Goal: Check status: Check status

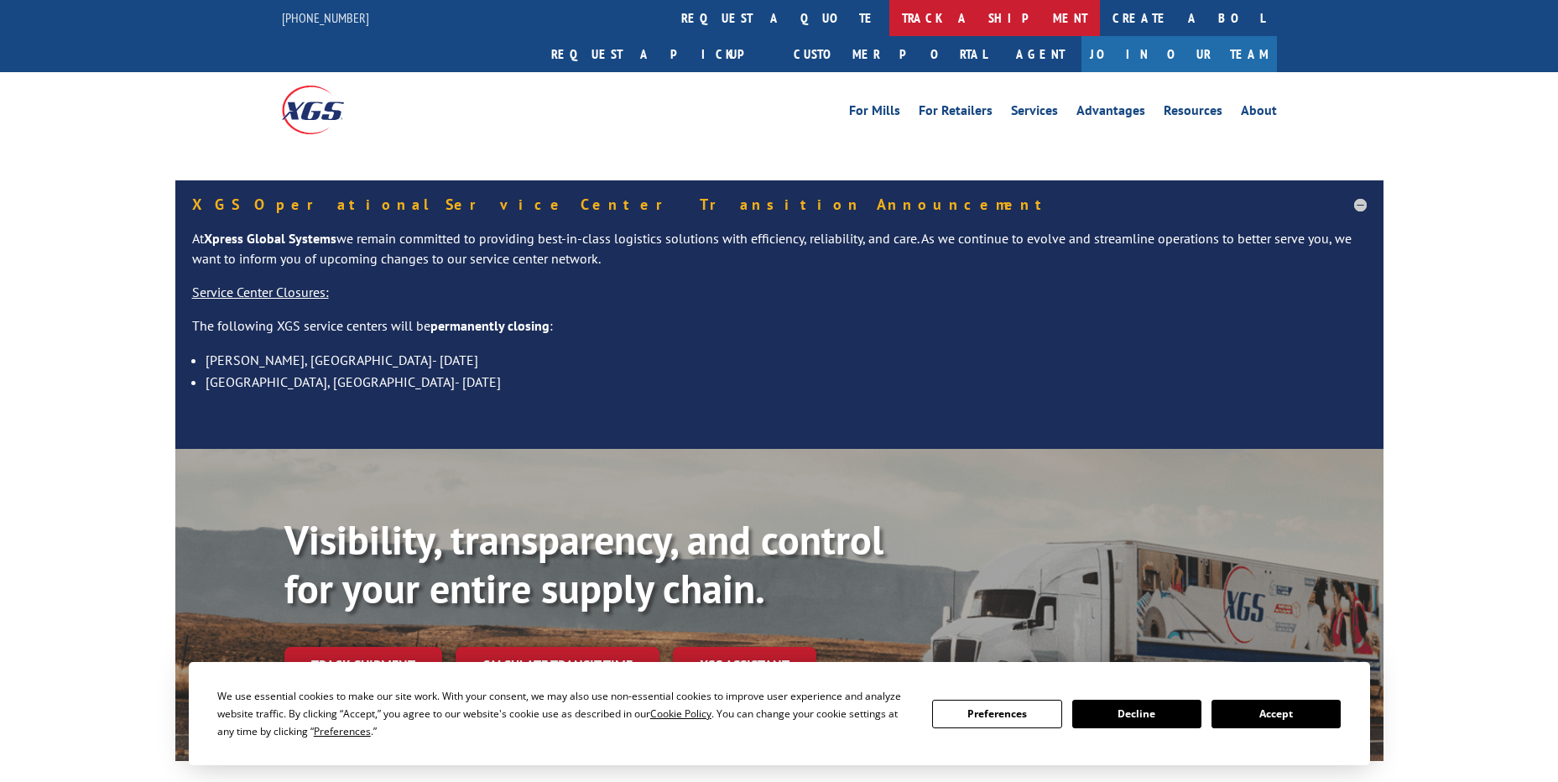
click at [890, 18] on link "track a shipment" at bounding box center [995, 18] width 211 height 36
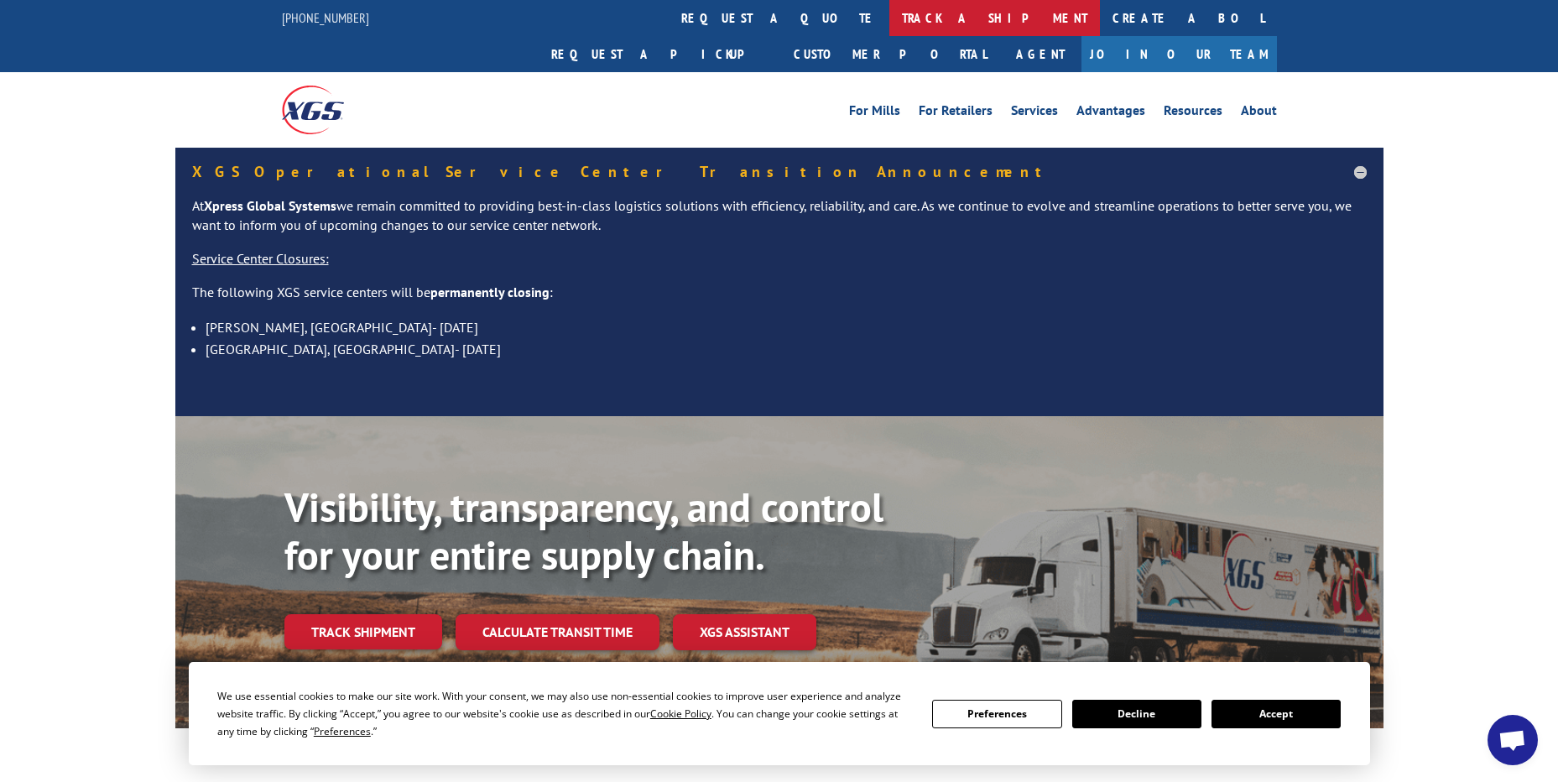
click at [890, 14] on link "track a shipment" at bounding box center [995, 18] width 211 height 36
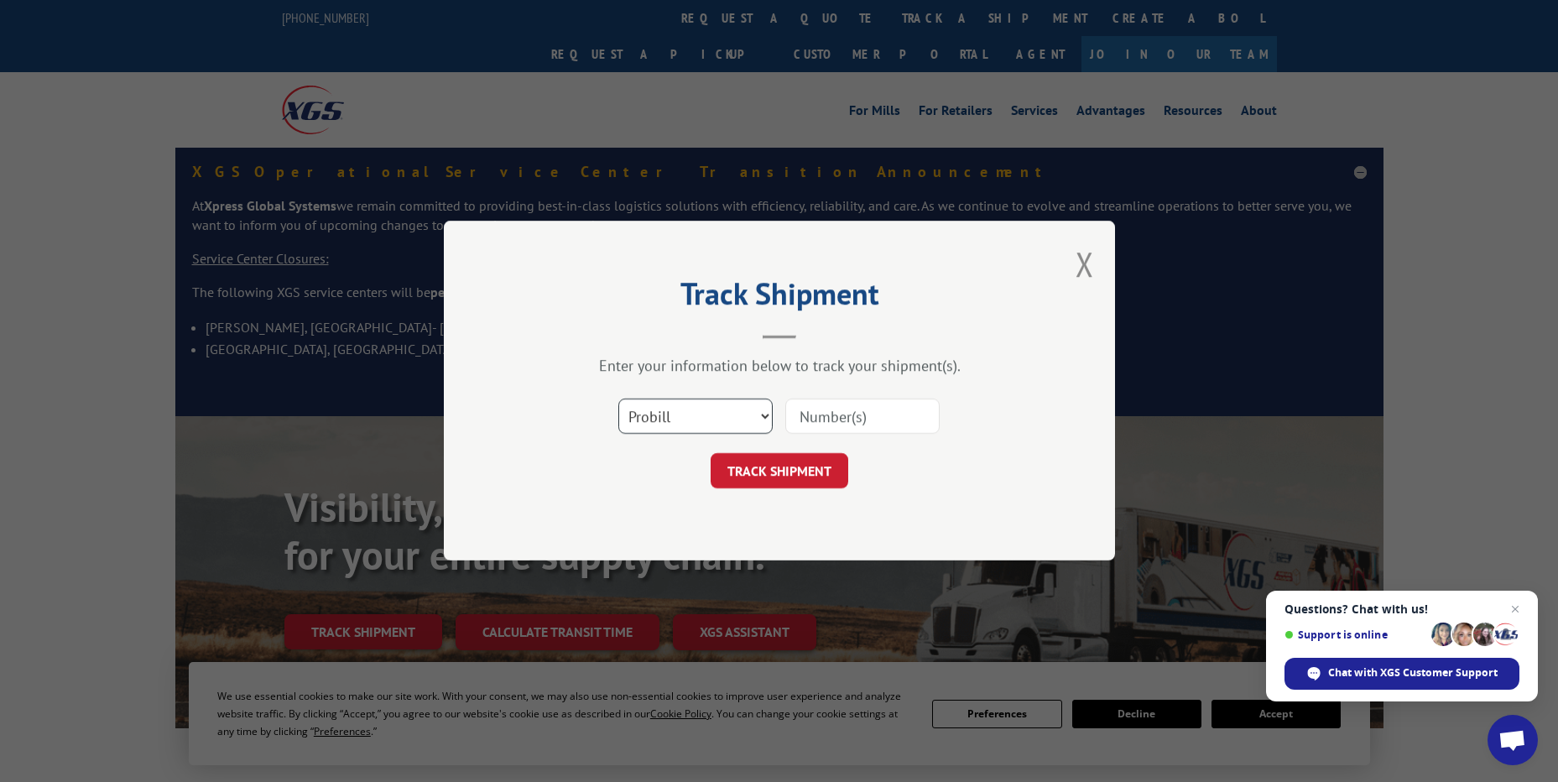
click at [670, 429] on select "Select category... Probill BOL PO" at bounding box center [696, 416] width 154 height 35
select select "po"
click at [619, 399] on select "Select category... Probill BOL PO" at bounding box center [696, 416] width 154 height 35
paste input "Hello, per installer, customer was informed that a couple carpet threads coming…"
type input "Hello, per installer, customer was informed that a couple carpet threads coming…"
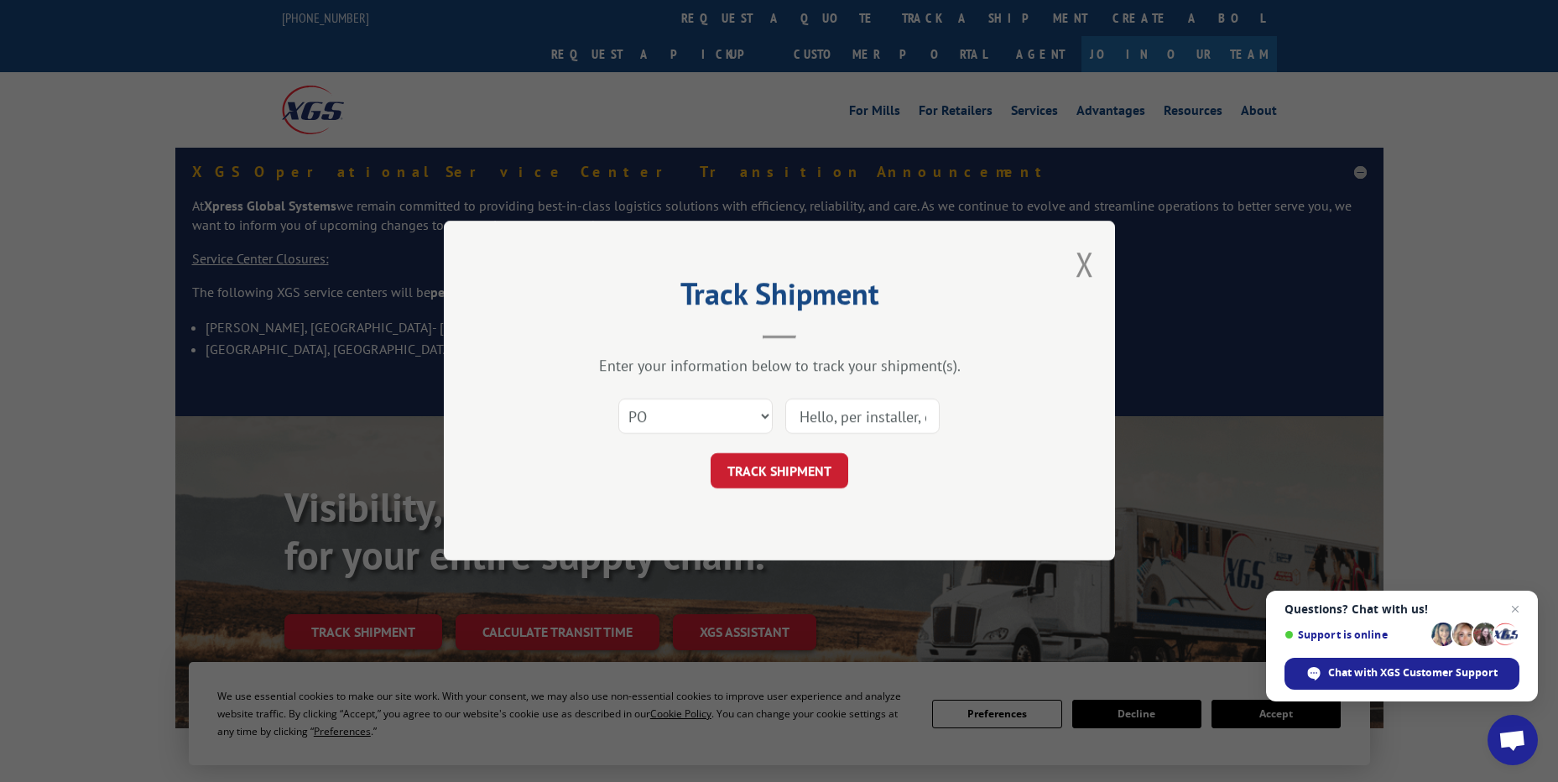
scroll to position [0, 2468]
click at [870, 413] on input "Hello, per installer, customer was informed that a couple carpet threads coming…" at bounding box center [863, 416] width 154 height 35
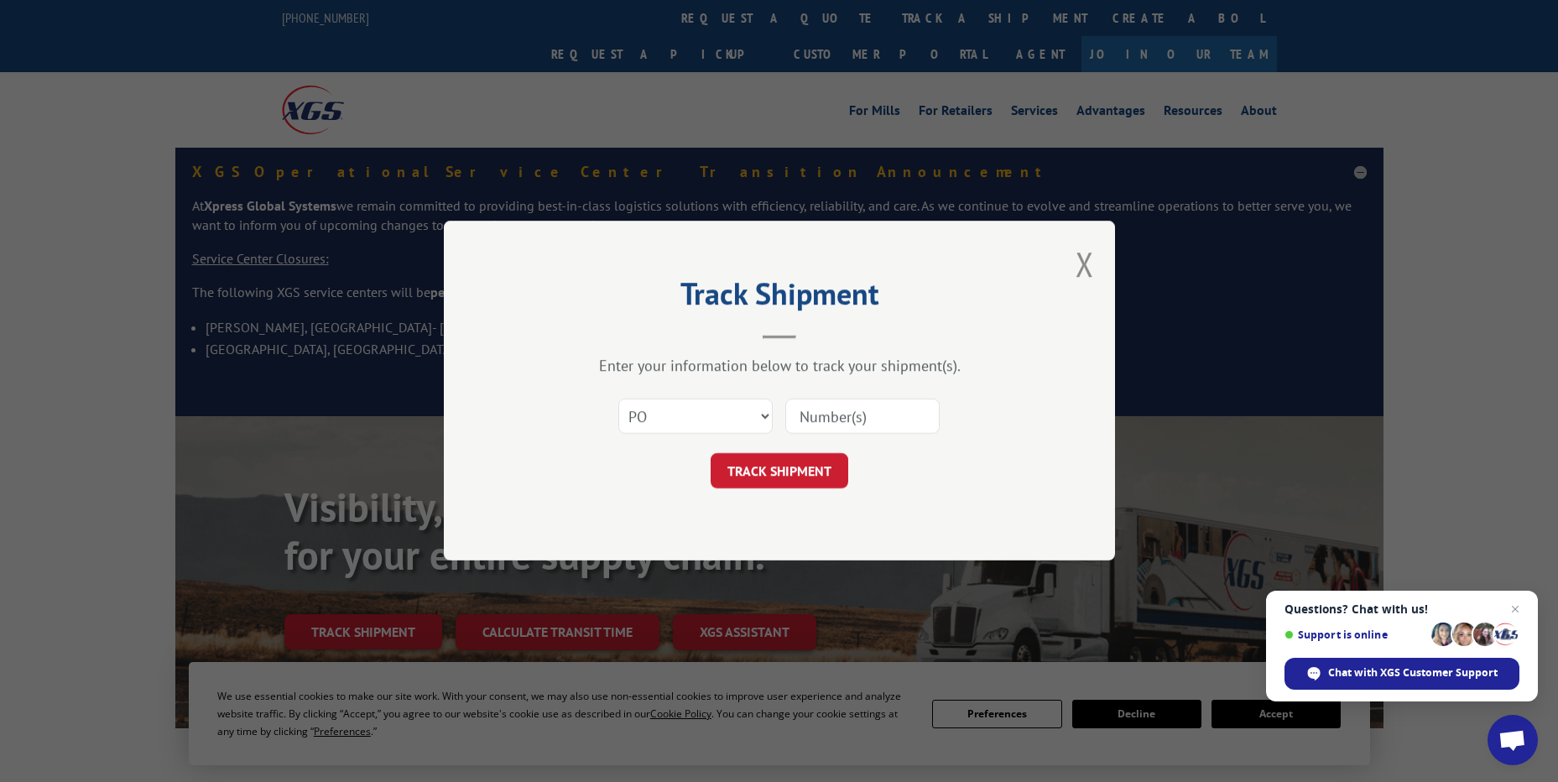
click at [1092, 276] on button "Close modal" at bounding box center [1085, 264] width 18 height 44
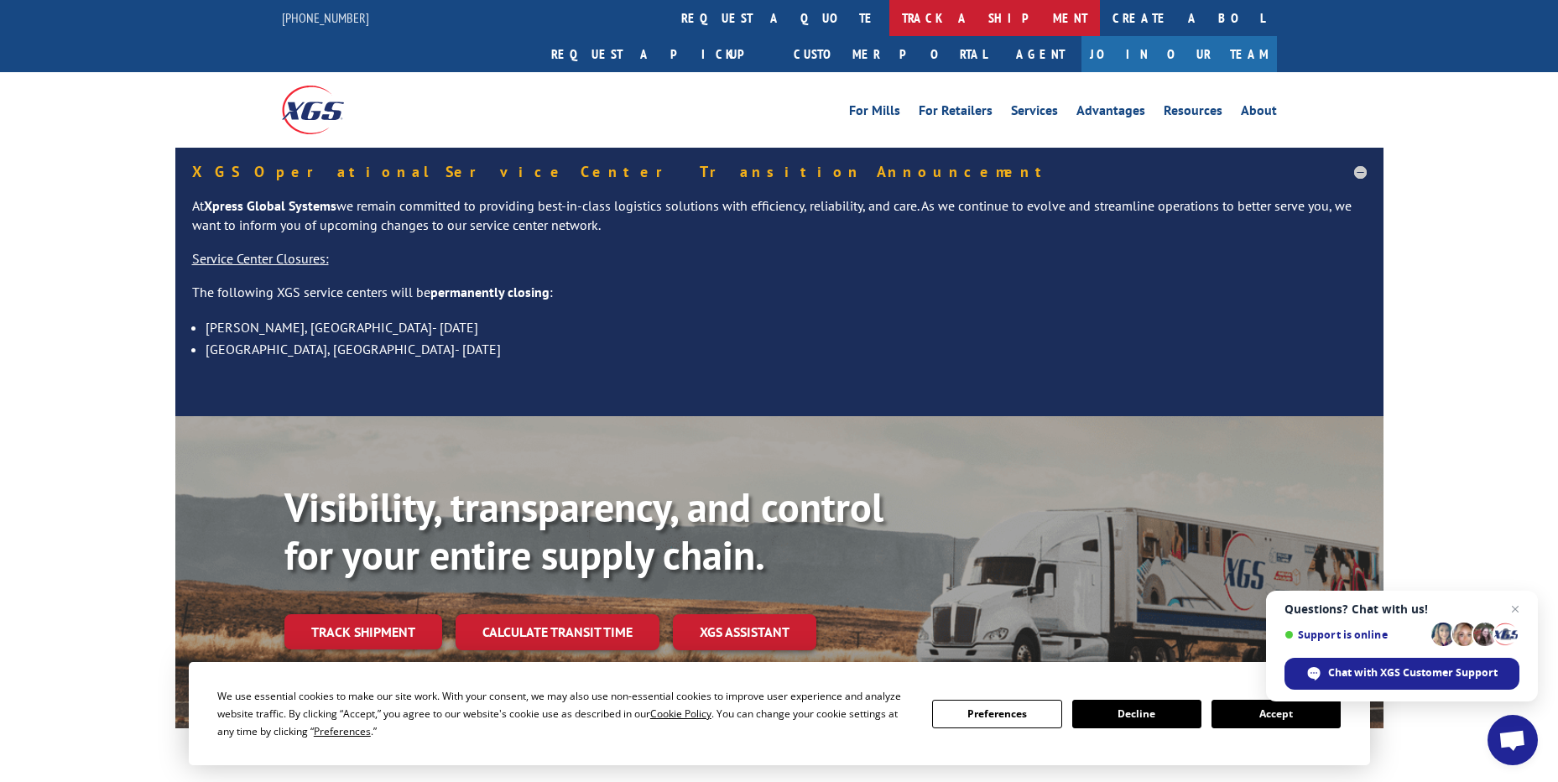
click at [890, 1] on link "track a shipment" at bounding box center [995, 18] width 211 height 36
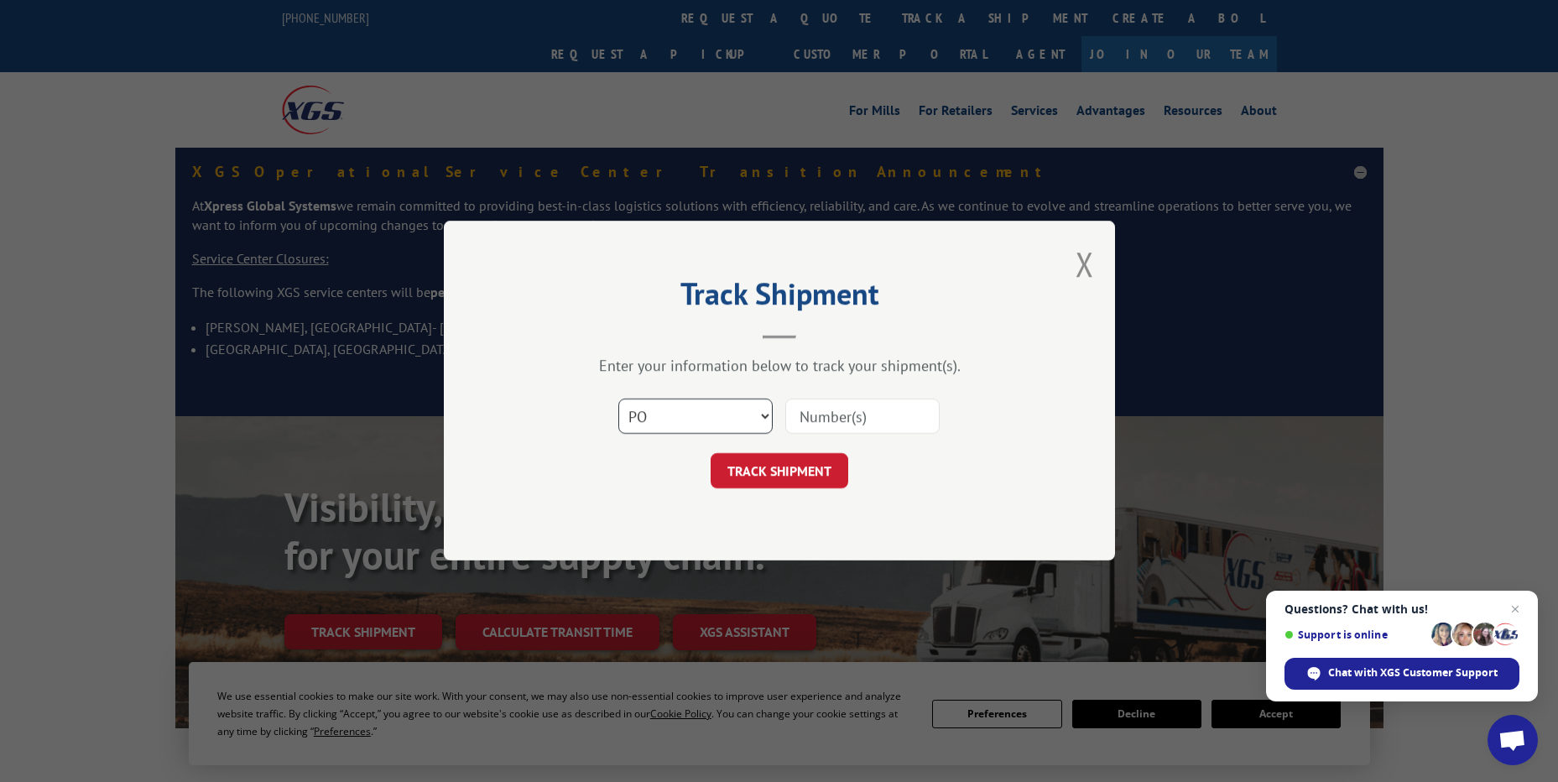
click at [679, 424] on select "Select category... Probill BOL PO" at bounding box center [696, 416] width 154 height 35
click at [619, 399] on select "Select category... Probill BOL PO" at bounding box center [696, 416] width 154 height 35
paste input "07512229"
click at [824, 420] on input "07512229" at bounding box center [863, 416] width 154 height 35
type input "07512229"
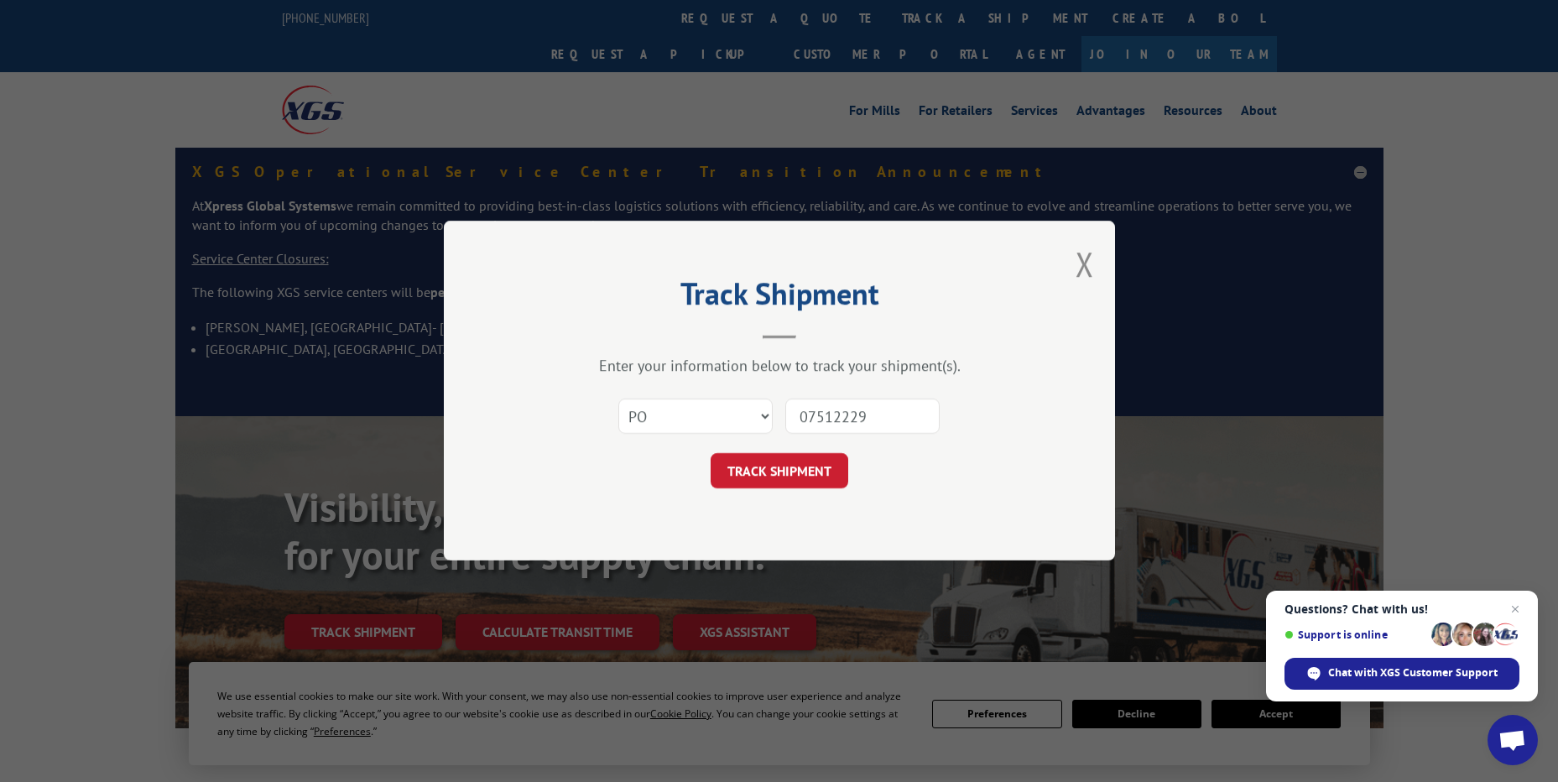
click button "TRACK SHIPMENT" at bounding box center [780, 471] width 138 height 35
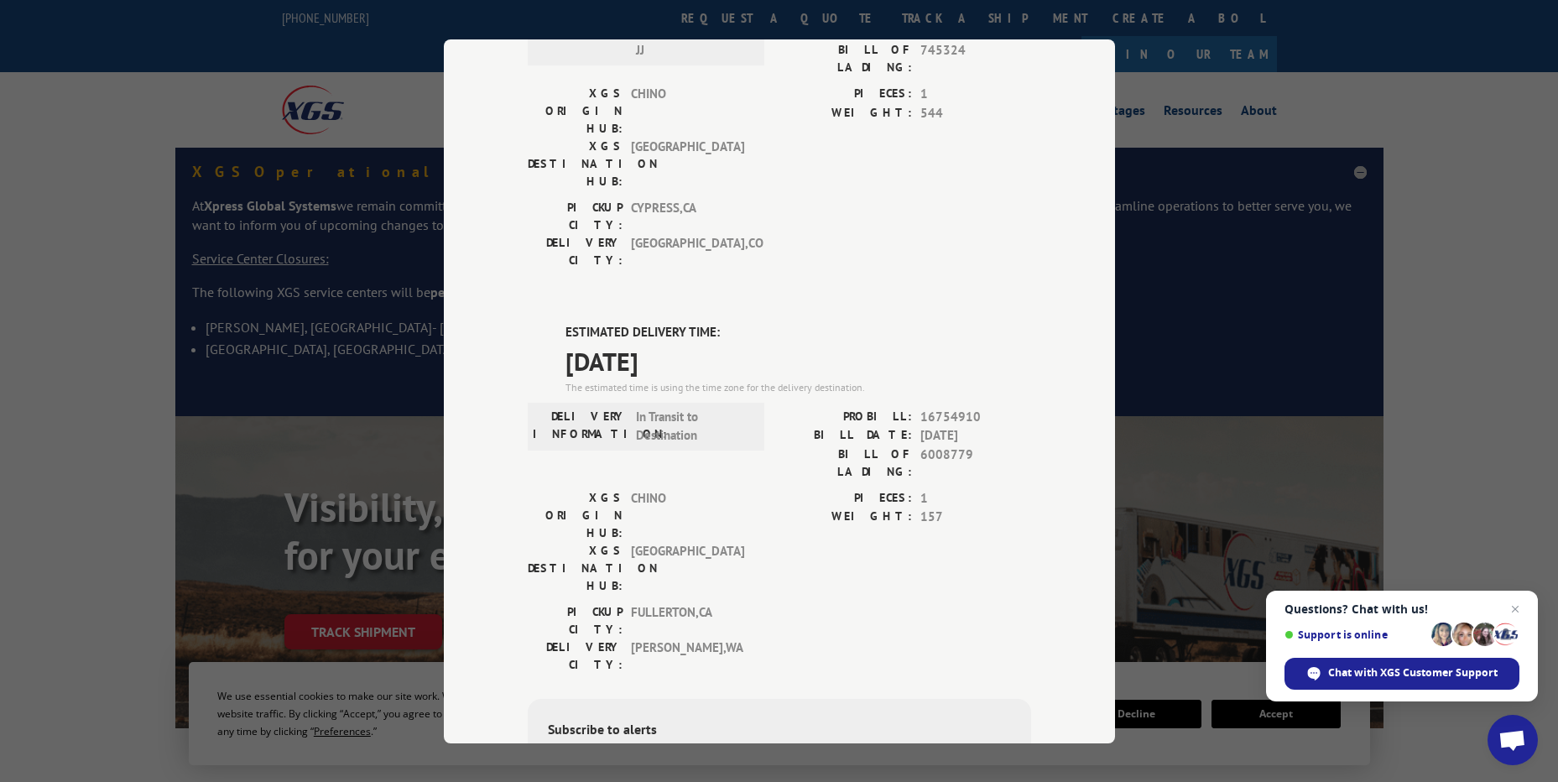
scroll to position [595, 0]
drag, startPoint x: 731, startPoint y: 153, endPoint x: 519, endPoint y: 134, distance: 212.3
click at [519, 134] on div "Track Shipment DELIVERED DELIVERY INFORMATION: PROBILL: 9155532 BILL DATE: [DAT…" at bounding box center [779, 391] width 671 height 704
copy div "ESTIMATED DELIVERY TIME: [DATE]"
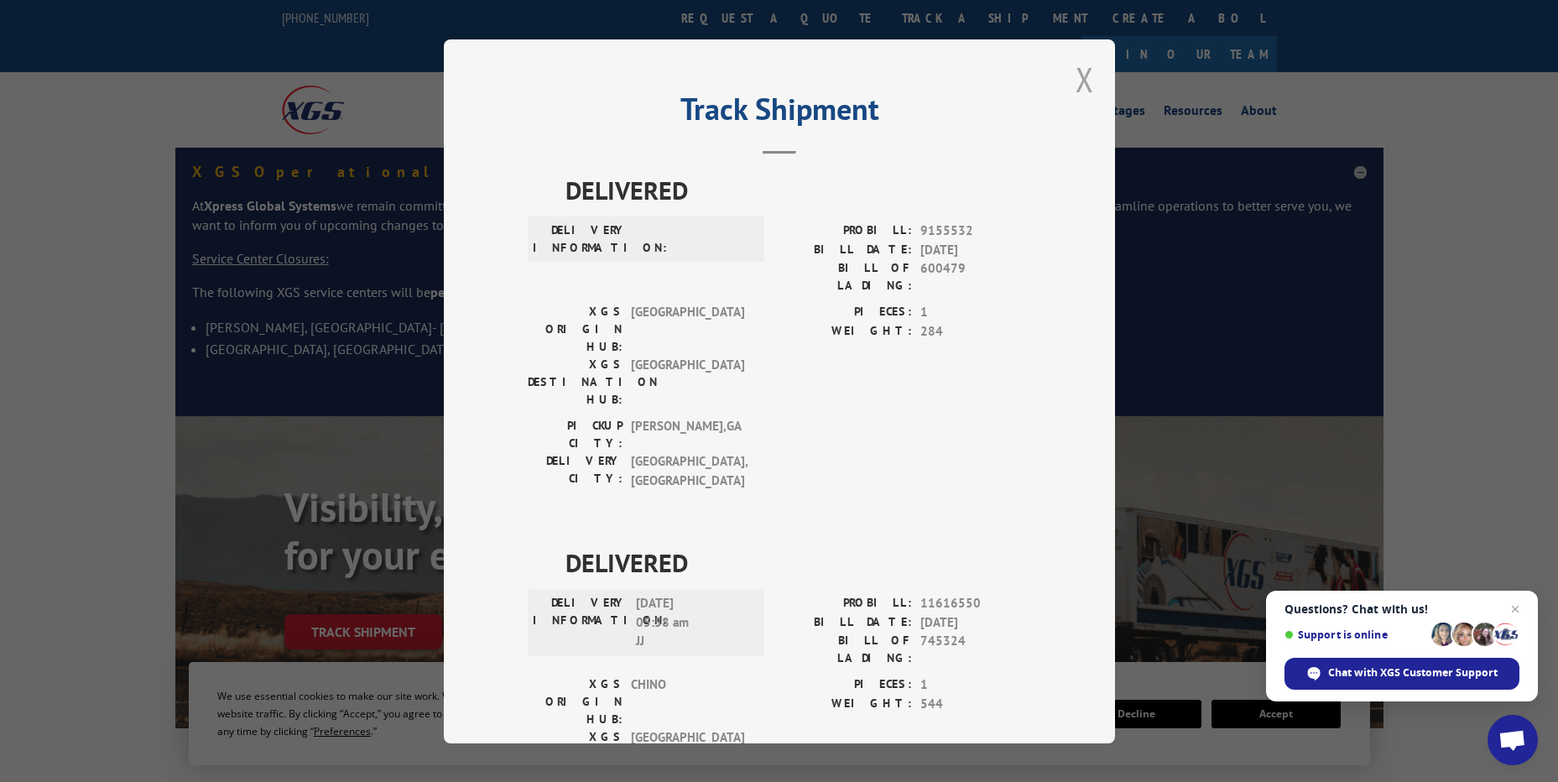
scroll to position [0, 0]
click at [1076, 98] on button "Close modal" at bounding box center [1085, 82] width 18 height 44
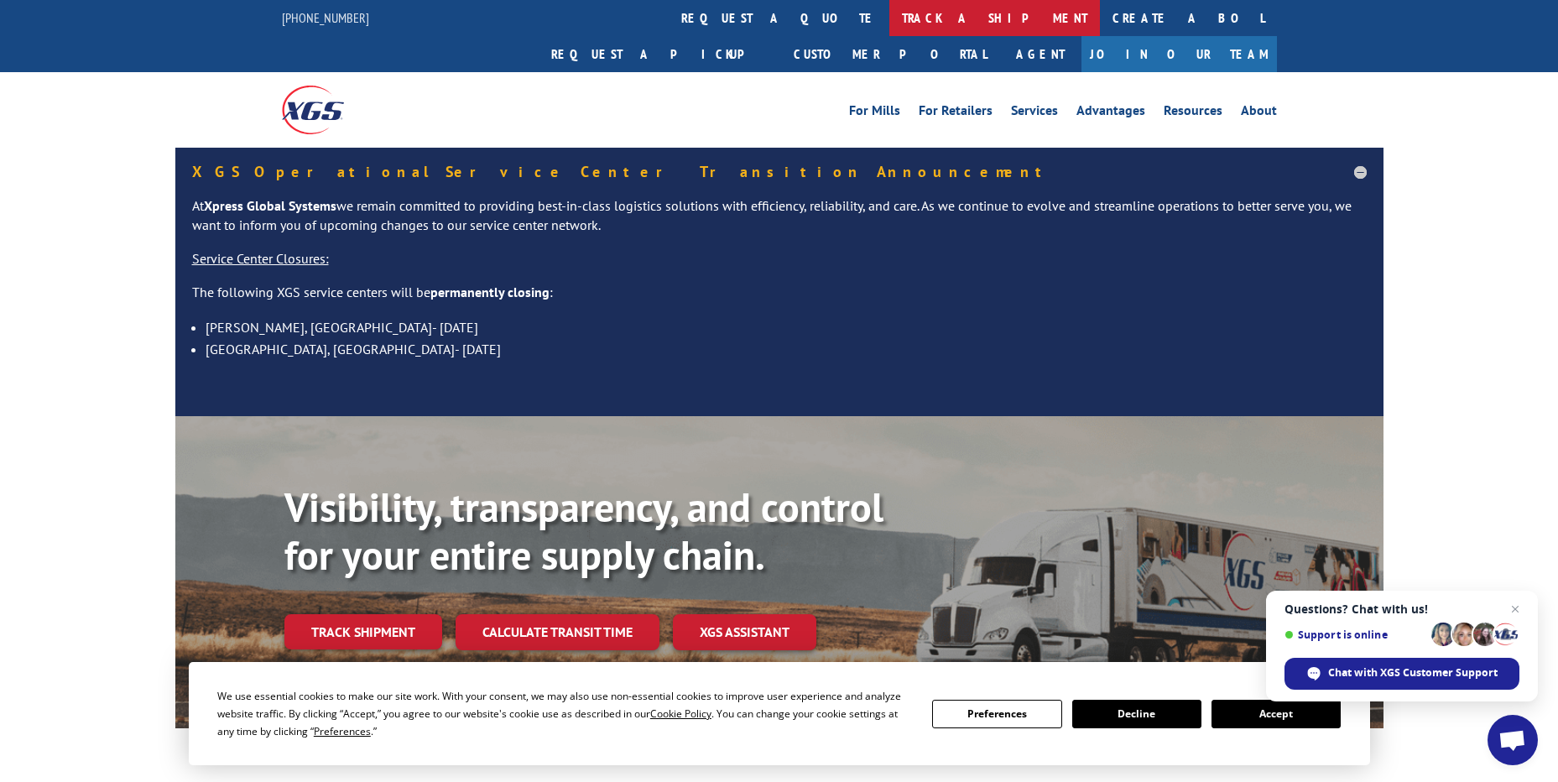
click at [890, 13] on link "track a shipment" at bounding box center [995, 18] width 211 height 36
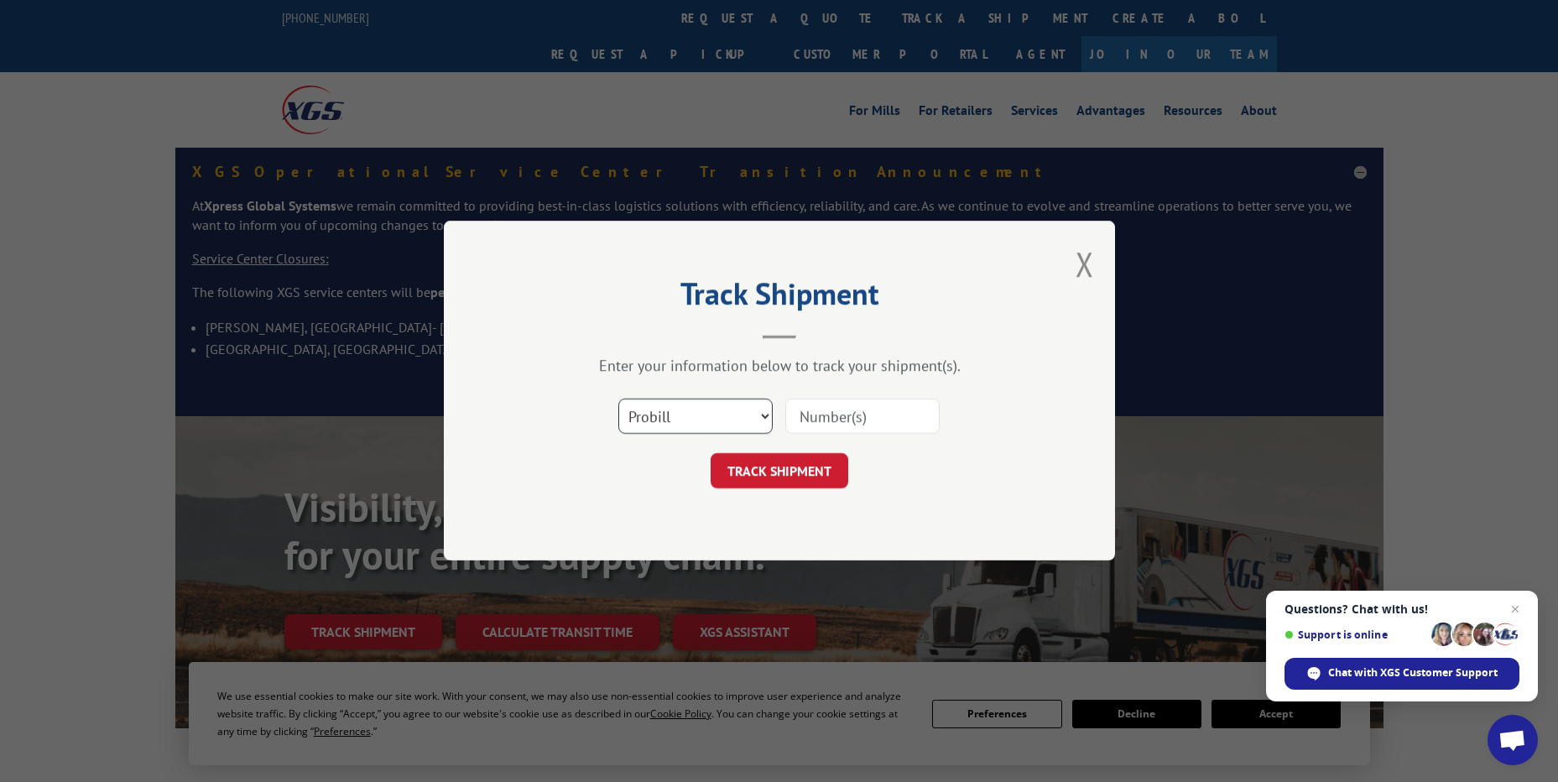
click at [720, 432] on select "Select category... Probill BOL PO" at bounding box center [696, 416] width 154 height 35
select select "po"
click at [619, 399] on select "Select category... Probill BOL PO" at bounding box center [696, 416] width 154 height 35
drag, startPoint x: 916, startPoint y: 389, endPoint x: 885, endPoint y: 415, distance: 39.9
paste input "98512380"
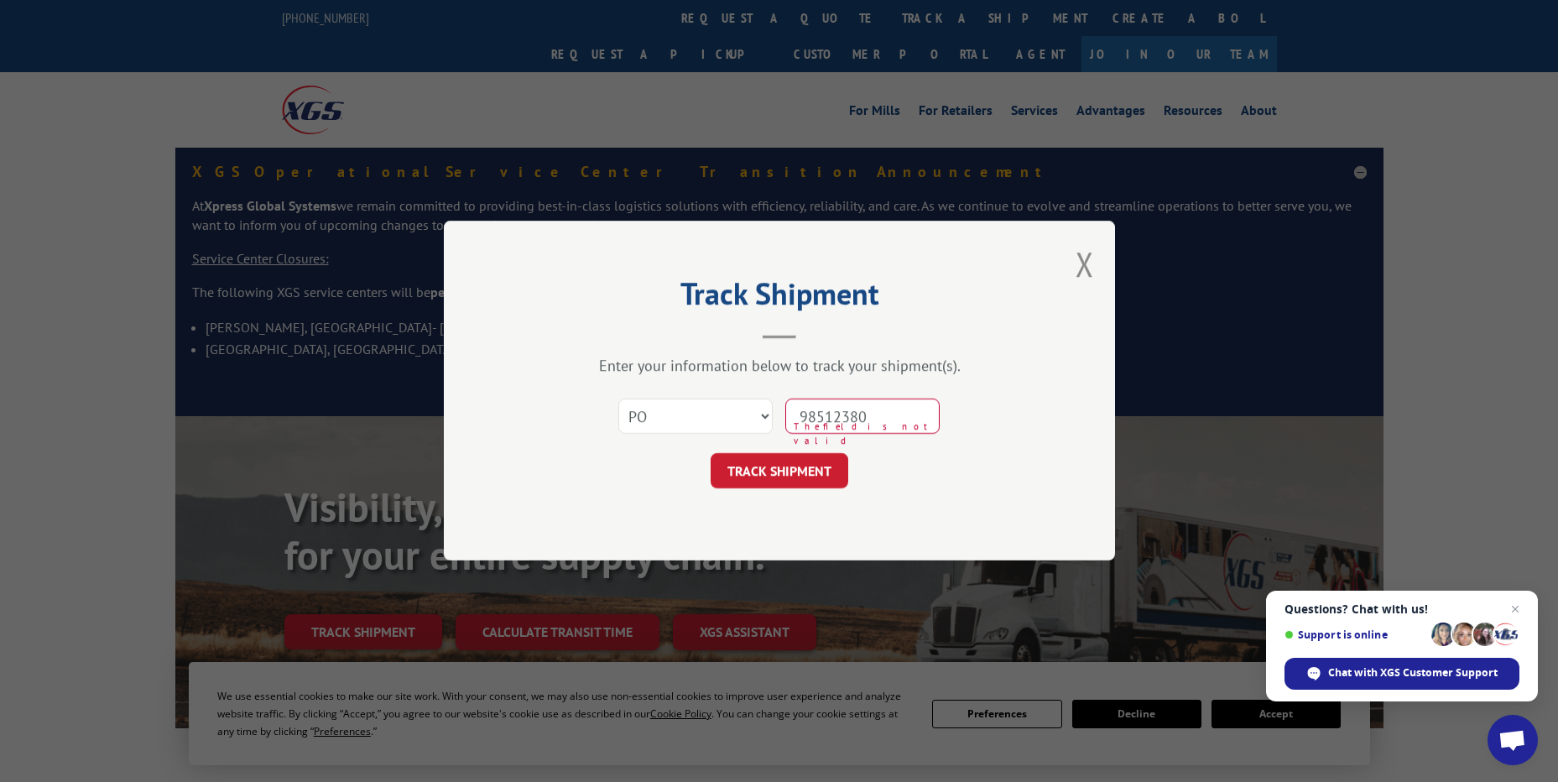
click at [821, 416] on input "98512380" at bounding box center [863, 416] width 154 height 35
type input "98512380"
click button "TRACK SHIPMENT" at bounding box center [780, 471] width 138 height 35
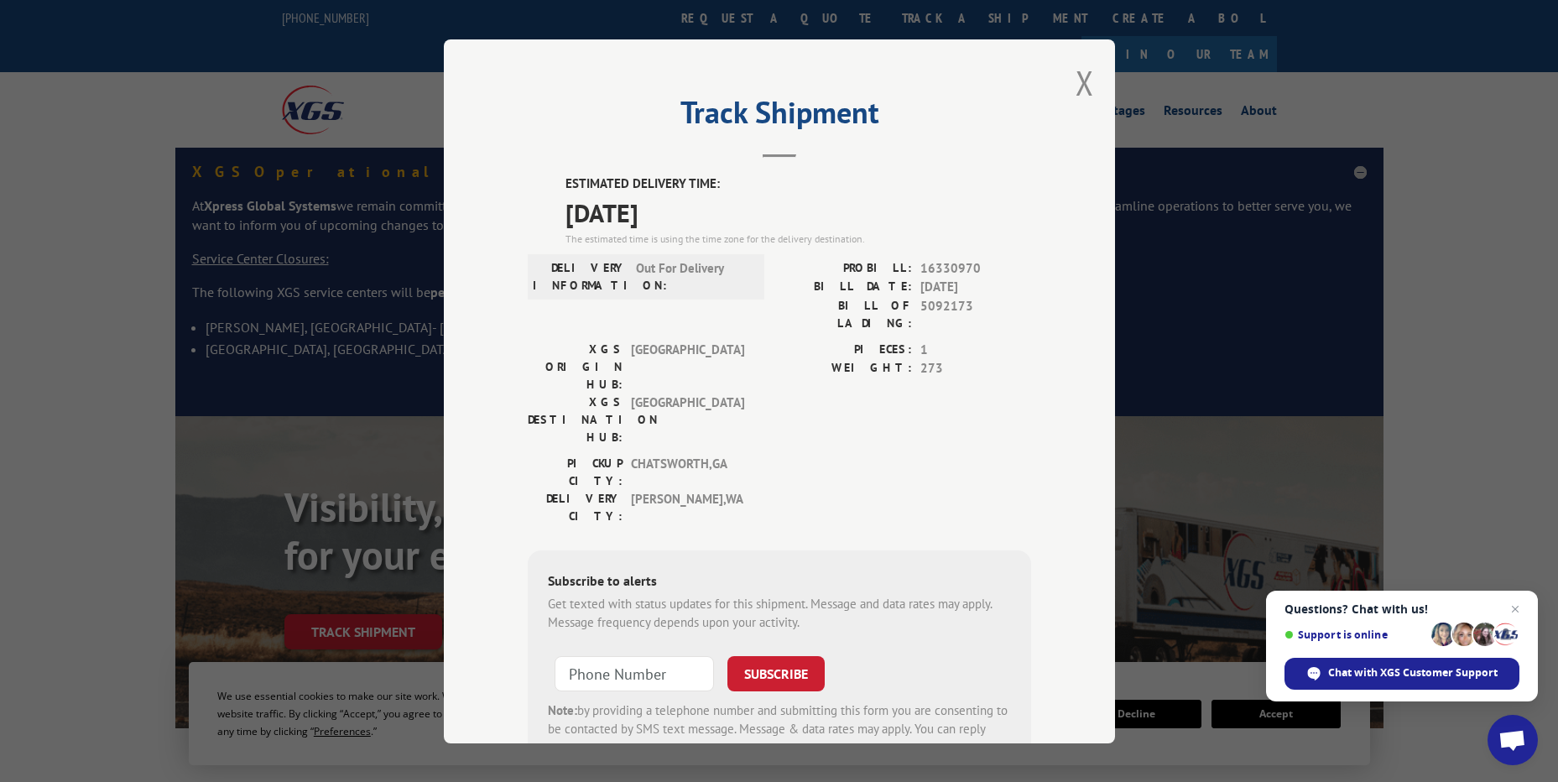
drag, startPoint x: 715, startPoint y: 206, endPoint x: 529, endPoint y: 164, distance: 191.2
click at [529, 164] on div "Track Shipment ESTIMATED DELIVERY TIME: [DATE] The estimated time is using the …" at bounding box center [779, 391] width 671 height 704
copy div "ESTIMATED DELIVERY TIME: [DATE]"
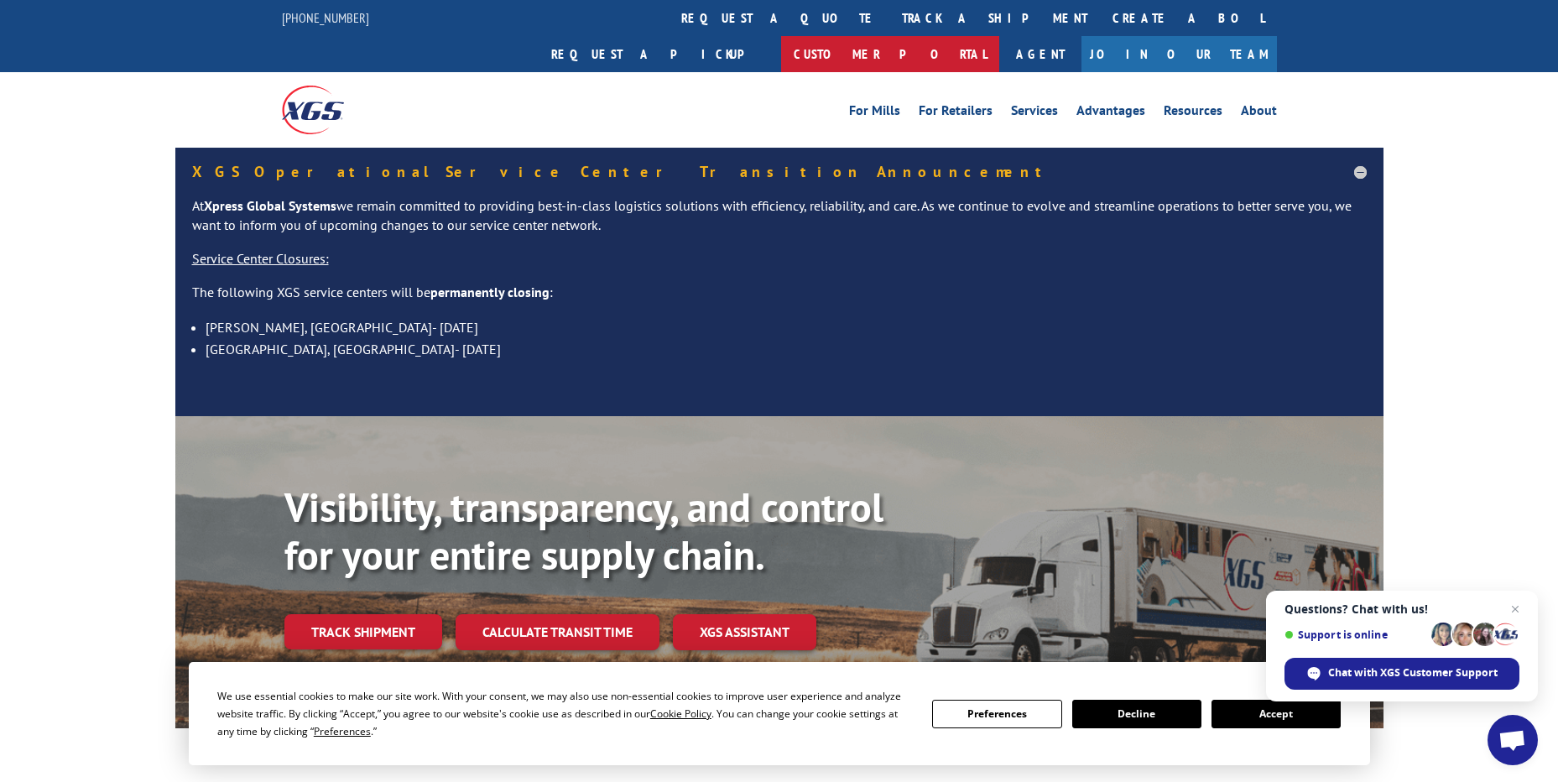
click at [1000, 36] on link "Customer Portal" at bounding box center [890, 54] width 218 height 36
